Goal: Information Seeking & Learning: Learn about a topic

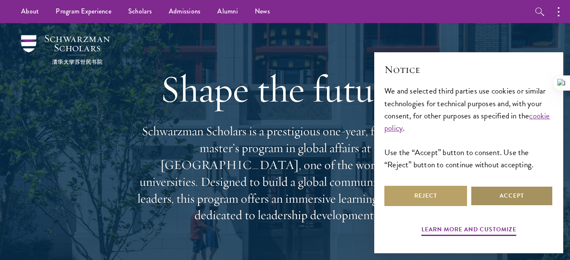
click at [504, 197] on button "Accept" at bounding box center [511, 196] width 83 height 20
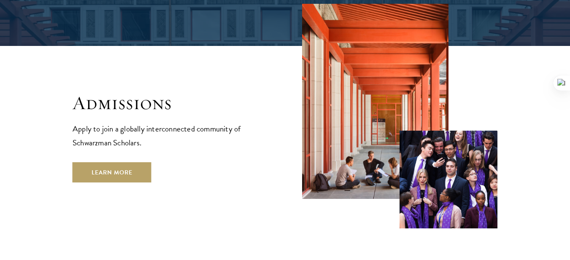
scroll to position [1385, 0]
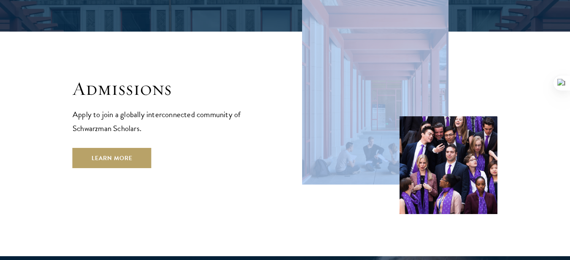
drag, startPoint x: 554, startPoint y: 140, endPoint x: 555, endPoint y: 128, distance: 12.2
click at [555, 131] on section "Admissions Apply to join a globally interconnected community of Schwarzman Scho…" at bounding box center [285, 101] width 570 height 225
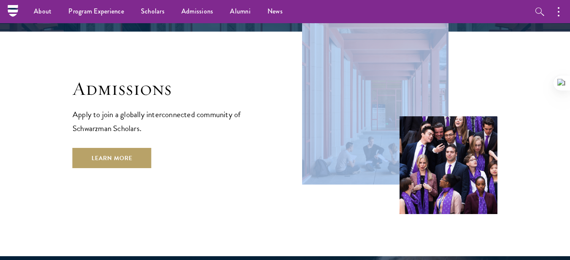
scroll to position [1157, 0]
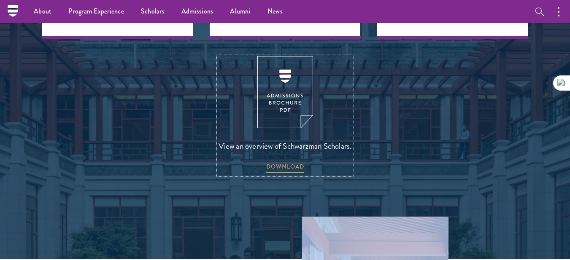
click at [291, 56] on img at bounding box center [285, 92] width 56 height 72
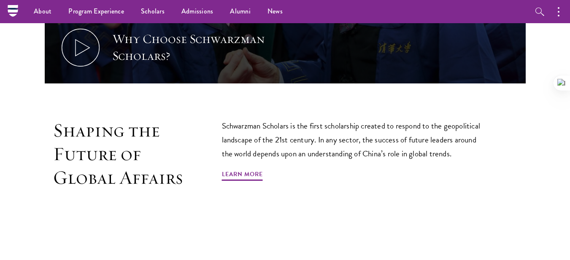
scroll to position [273, 0]
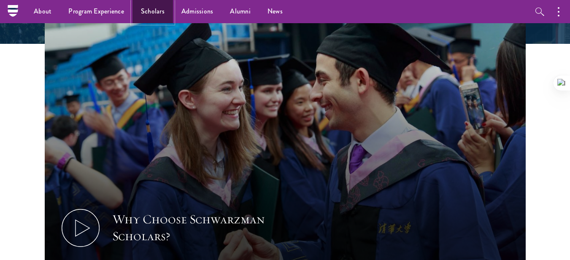
click at [155, 12] on link "Scholars" at bounding box center [152, 11] width 40 height 23
